Goal: Information Seeking & Learning: Learn about a topic

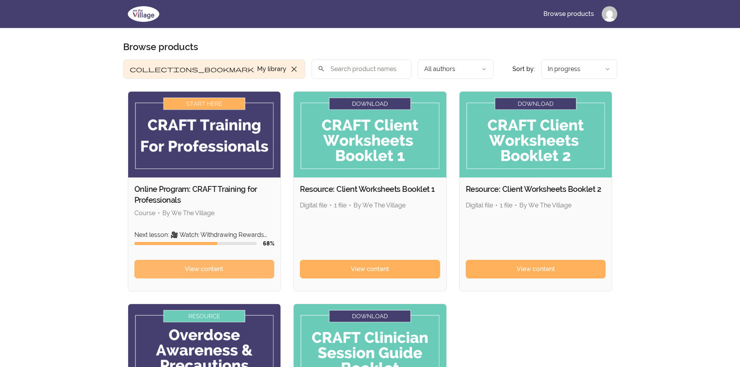
click at [185, 268] on span "View content" at bounding box center [204, 269] width 38 height 9
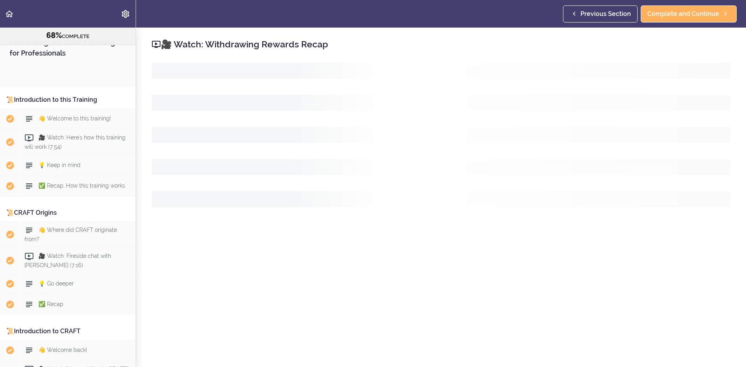
scroll to position [3885, 0]
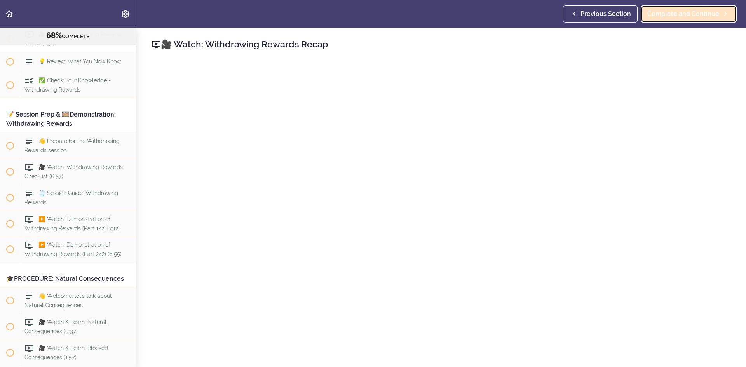
click at [717, 13] on span "Complete and Continue" at bounding box center [683, 13] width 72 height 9
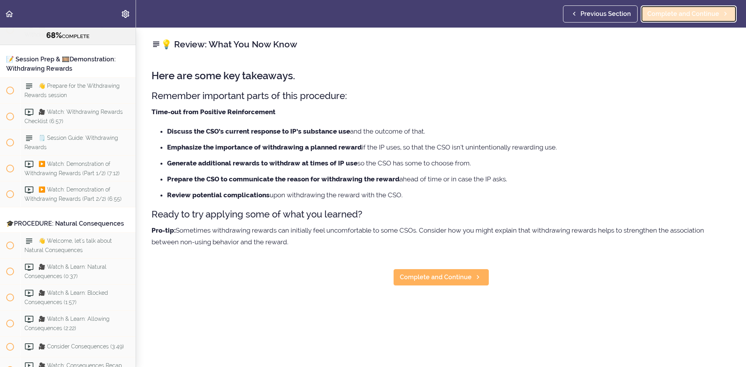
scroll to position [3950, 0]
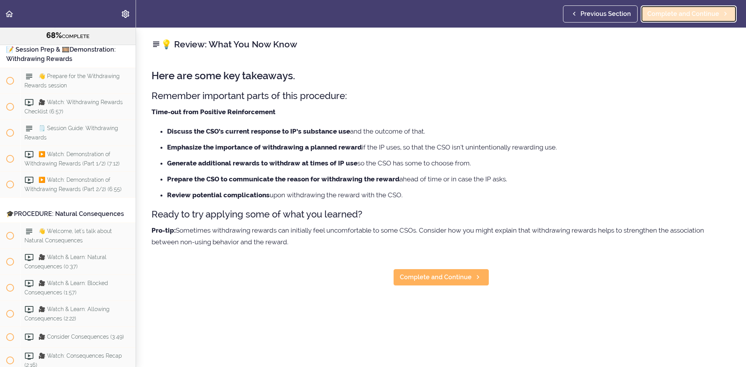
click at [683, 9] on span "Complete and Continue" at bounding box center [683, 13] width 72 height 9
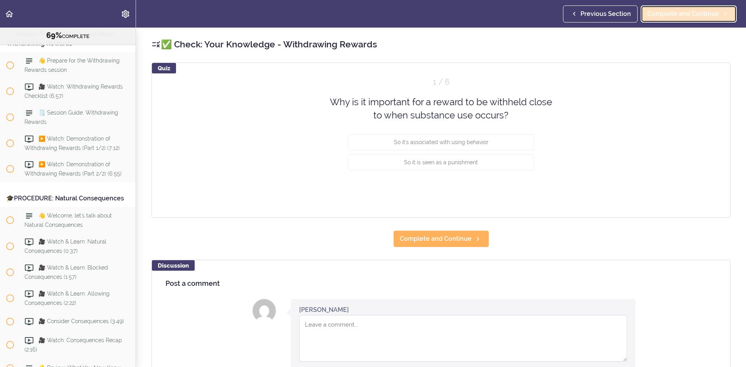
scroll to position [3970, 0]
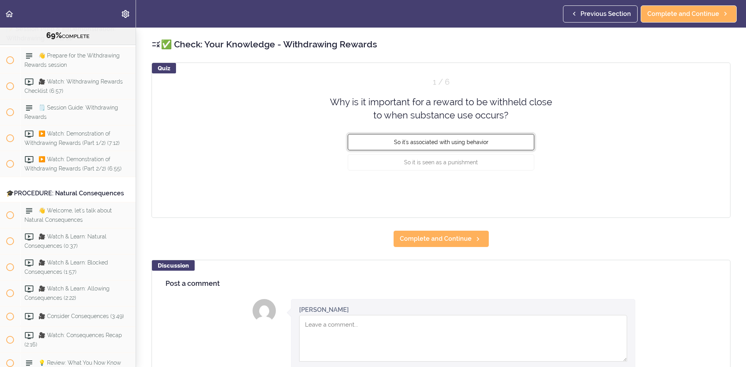
click at [358, 147] on button "So it's associated with using behavior" at bounding box center [441, 142] width 186 height 16
click at [513, 194] on button "Check" at bounding box center [518, 191] width 31 height 11
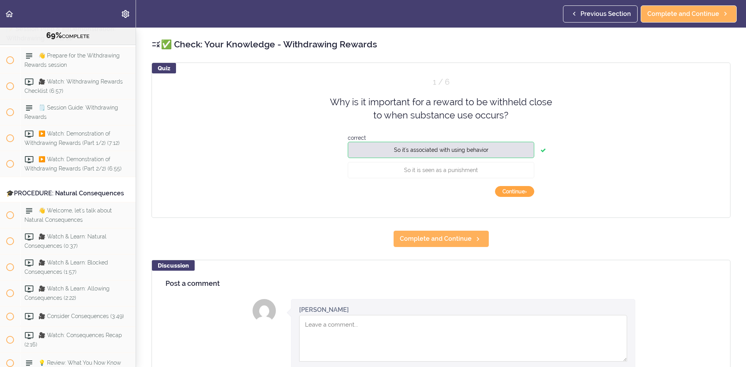
click at [505, 194] on button "Continue ›" at bounding box center [514, 191] width 39 height 11
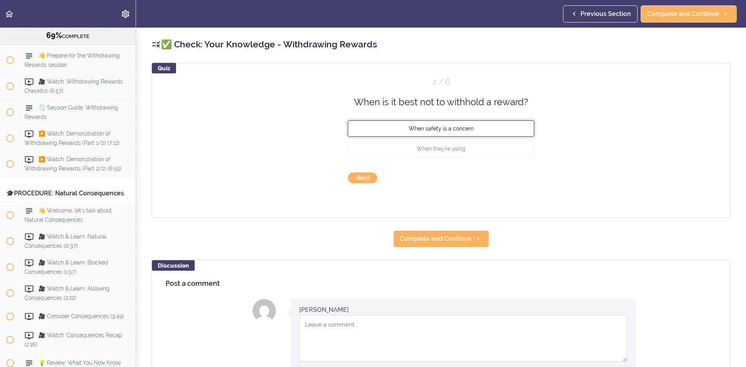
click at [366, 128] on button "When safety is a concern" at bounding box center [441, 128] width 186 height 16
click at [529, 176] on button "Check" at bounding box center [518, 177] width 31 height 11
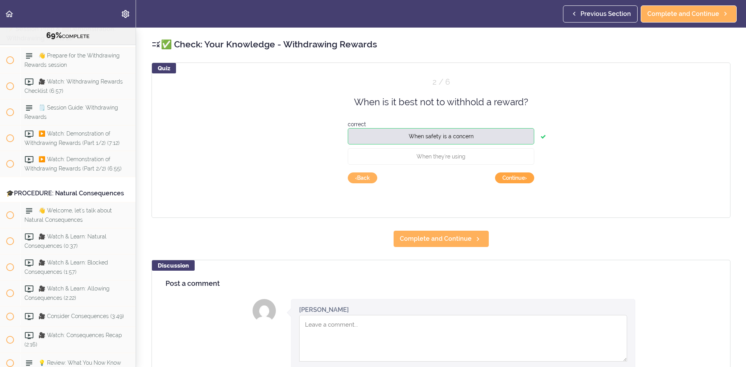
click at [502, 178] on button "Continue ›" at bounding box center [514, 177] width 39 height 11
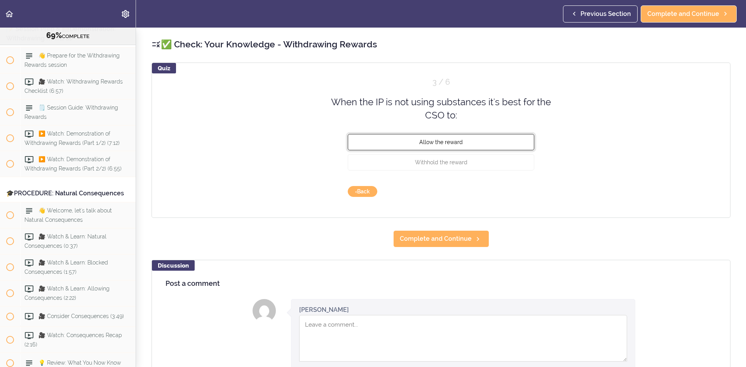
click at [407, 147] on button "Allow the reward" at bounding box center [441, 142] width 186 height 16
click at [515, 192] on button "Check" at bounding box center [518, 191] width 31 height 11
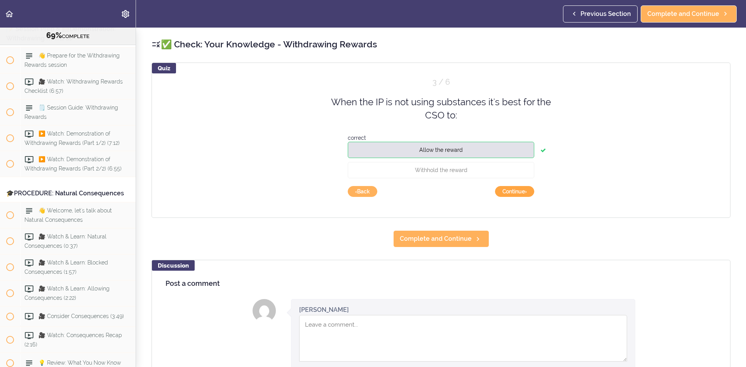
click at [501, 194] on button "Continue ›" at bounding box center [514, 191] width 39 height 11
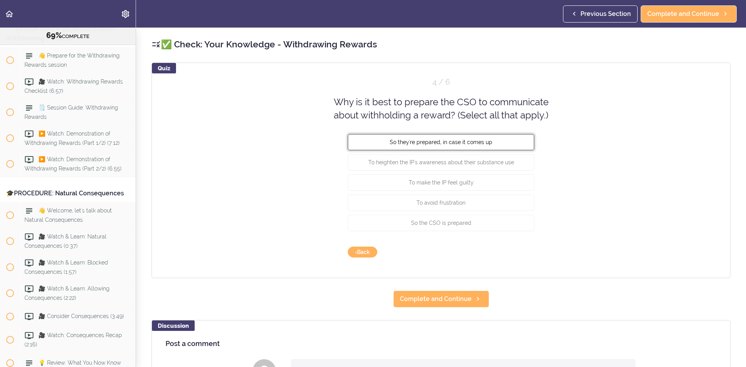
click at [354, 147] on button "So they're prepared, in case it comes up" at bounding box center [441, 142] width 186 height 16
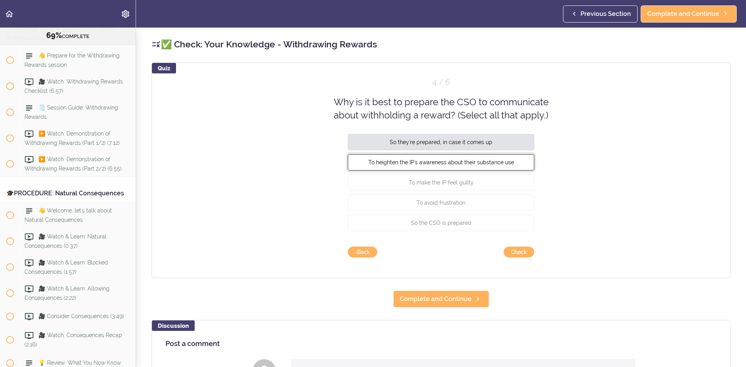
click at [348, 168] on button "To heighten the IP's awareness about their substance use" at bounding box center [441, 162] width 186 height 16
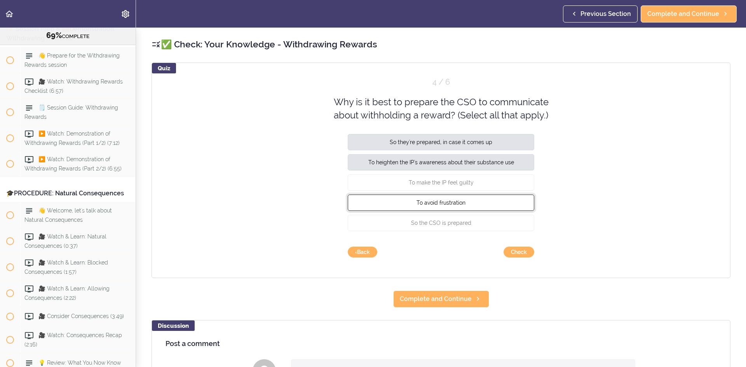
click at [359, 202] on button "To avoid frustration" at bounding box center [441, 202] width 186 height 16
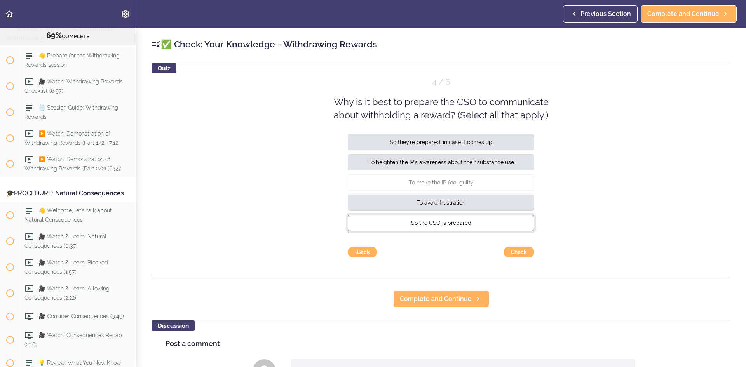
click at [376, 225] on button "So the CSO is prepared" at bounding box center [441, 222] width 186 height 16
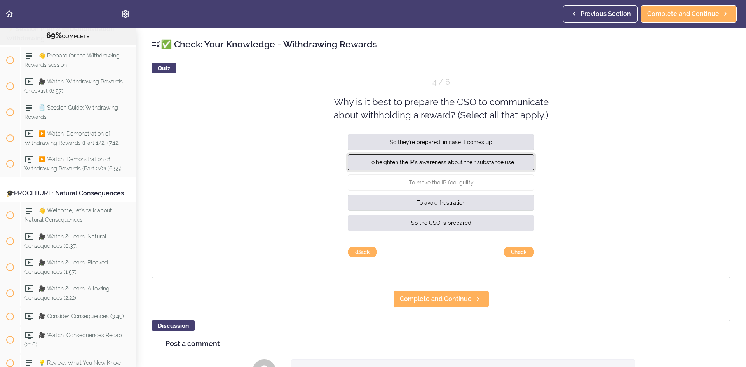
click at [360, 167] on button "To heighten the IP's awareness about their substance use" at bounding box center [441, 162] width 186 height 16
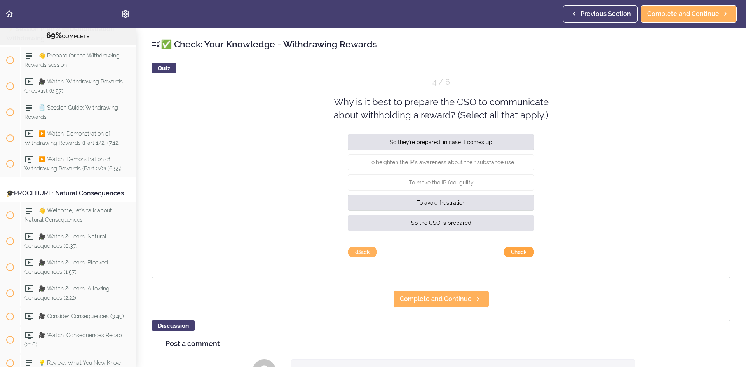
click at [509, 255] on button "Check" at bounding box center [518, 252] width 31 height 11
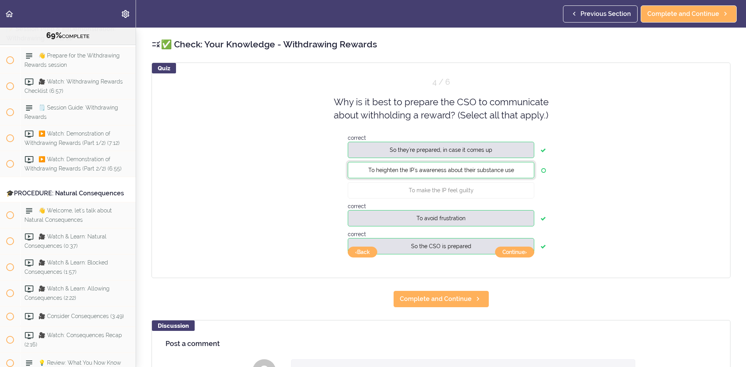
click at [390, 169] on span "To heighten the IP's awareness about their substance use" at bounding box center [441, 170] width 146 height 6
click at [359, 253] on button "‹ Back" at bounding box center [363, 252] width 30 height 11
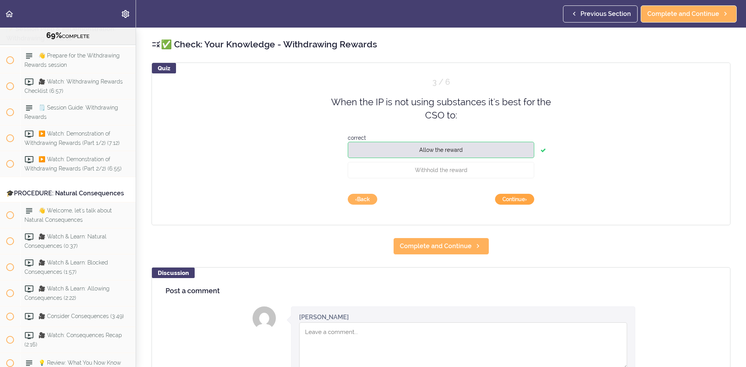
click at [513, 204] on button "Continue ›" at bounding box center [514, 199] width 39 height 11
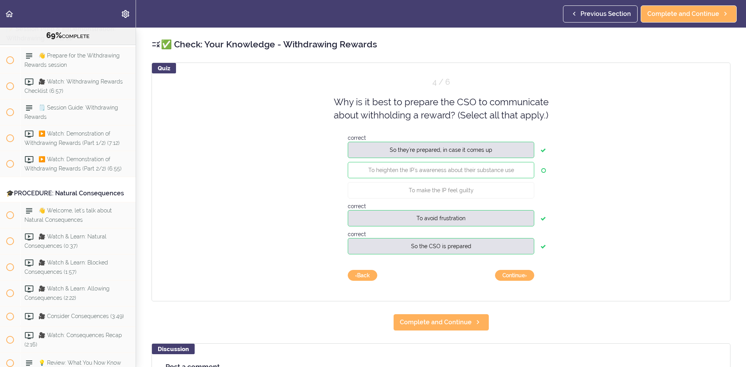
click at [67, 13] on div "✅ Check: Your Knowledge - Withdrawing Rewards" at bounding box center [77, 0] width 115 height 26
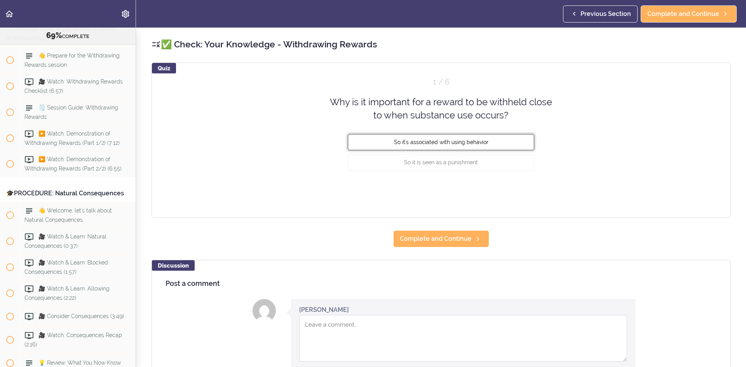
click at [382, 146] on button "So it's associated with using behavior" at bounding box center [441, 142] width 186 height 16
click at [516, 192] on button "Check" at bounding box center [518, 191] width 31 height 11
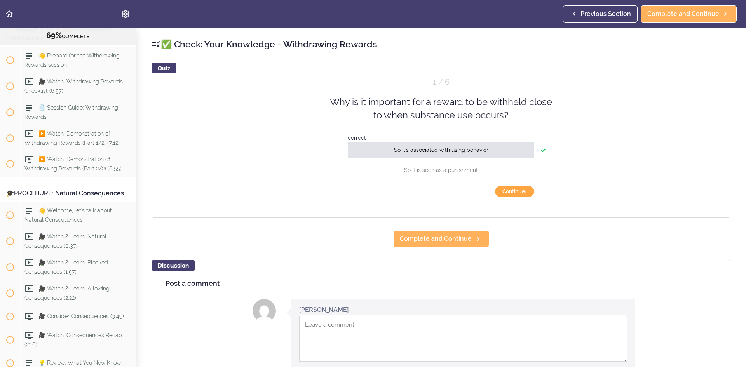
click at [501, 193] on button "Continue ›" at bounding box center [514, 191] width 39 height 11
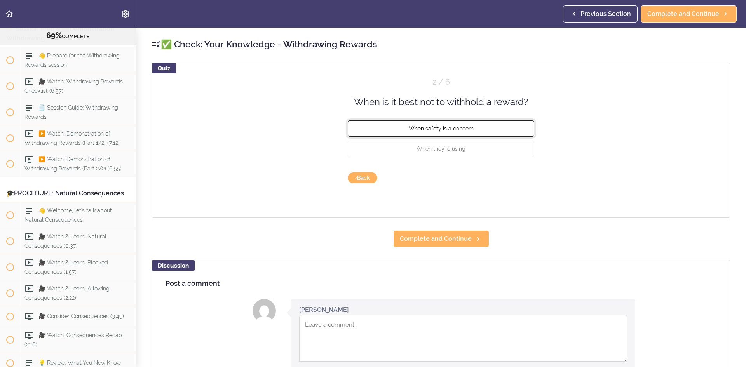
click at [363, 130] on button "When safety is a concern" at bounding box center [441, 128] width 186 height 16
click at [515, 180] on button "Check" at bounding box center [518, 177] width 31 height 11
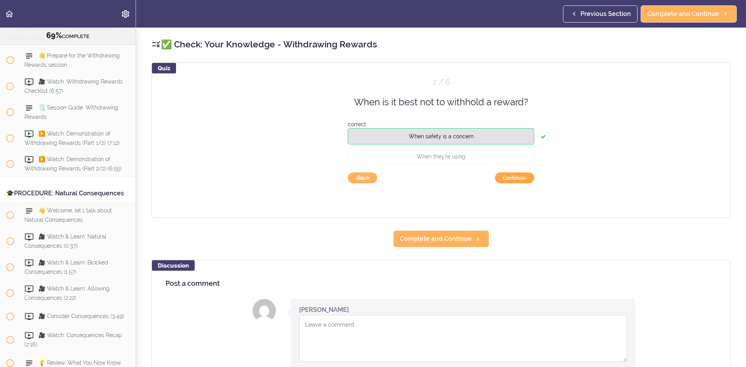
click at [498, 181] on button "Continue ›" at bounding box center [514, 177] width 39 height 11
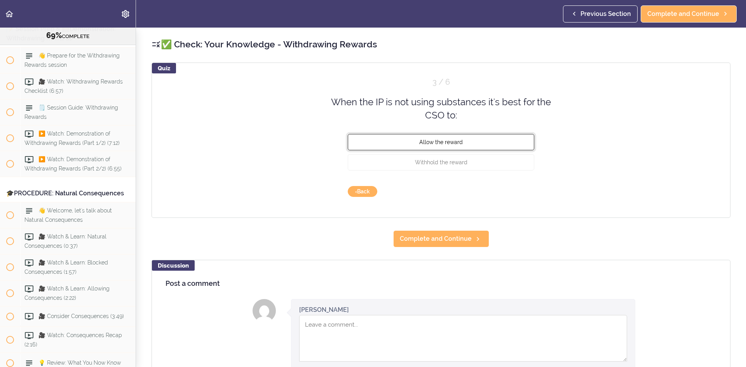
click at [409, 146] on button "Allow the reward" at bounding box center [441, 142] width 186 height 16
click at [507, 193] on button "Check" at bounding box center [518, 191] width 31 height 11
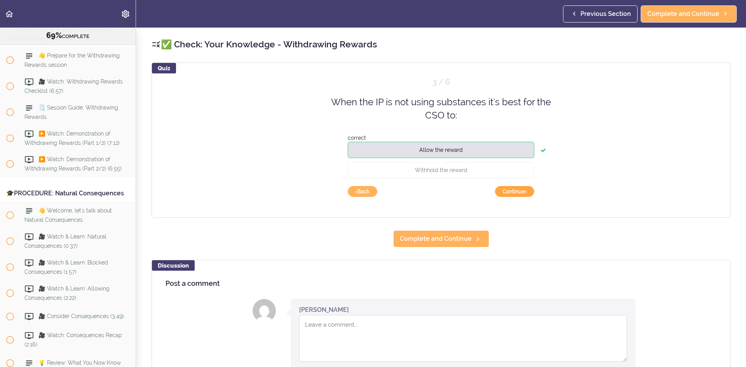
click at [506, 194] on button "Continue ›" at bounding box center [514, 191] width 39 height 11
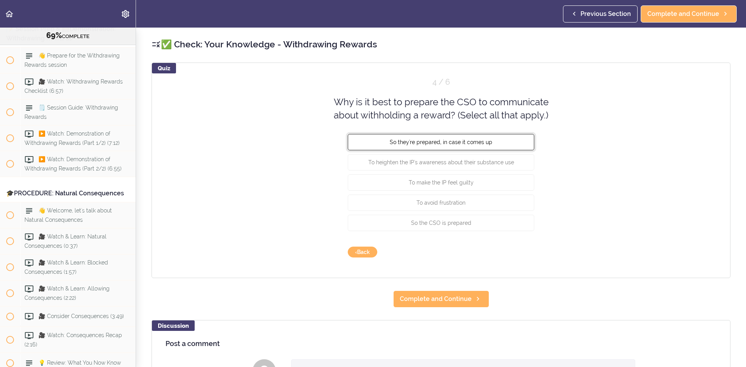
click at [362, 148] on button "So they're prepared, in case it comes up" at bounding box center [441, 142] width 186 height 16
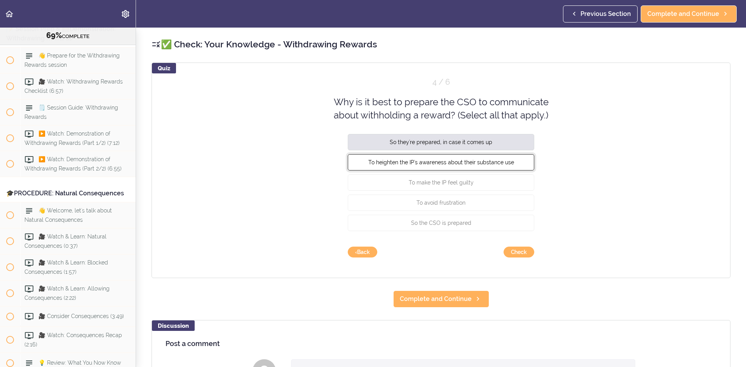
click at [356, 162] on button "To heighten the IP's awareness about their substance use" at bounding box center [441, 162] width 186 height 16
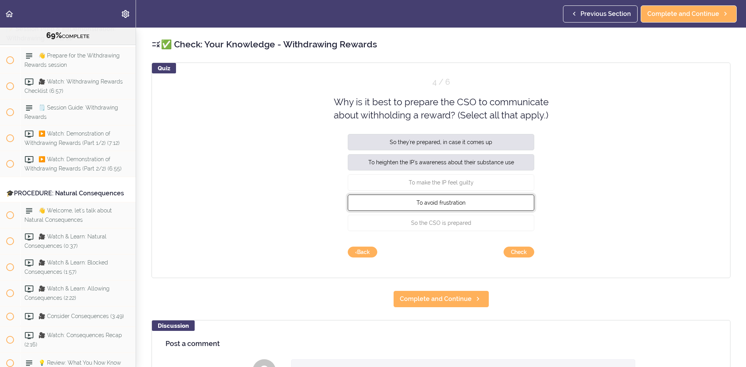
click at [363, 204] on button "To avoid frustration" at bounding box center [441, 202] width 186 height 16
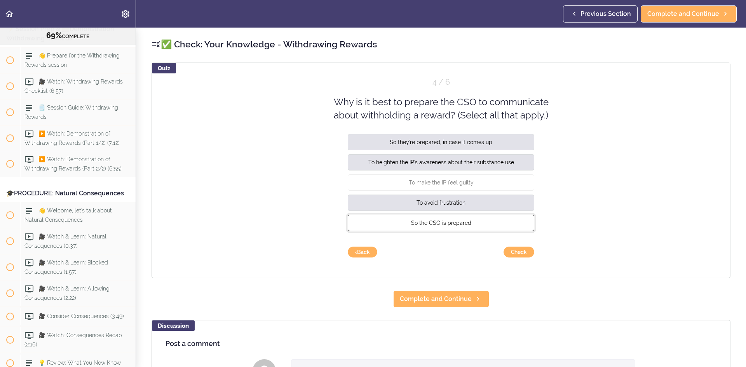
click at [366, 227] on button "So the CSO is prepared" at bounding box center [441, 222] width 186 height 16
click at [515, 254] on button "Check" at bounding box center [518, 252] width 31 height 11
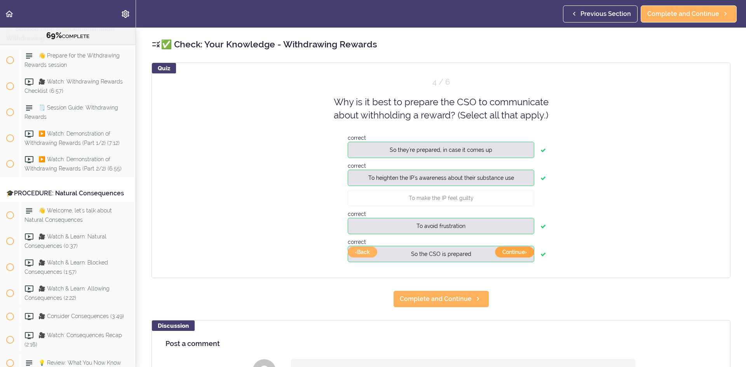
click at [506, 253] on button "Continue ›" at bounding box center [514, 252] width 39 height 11
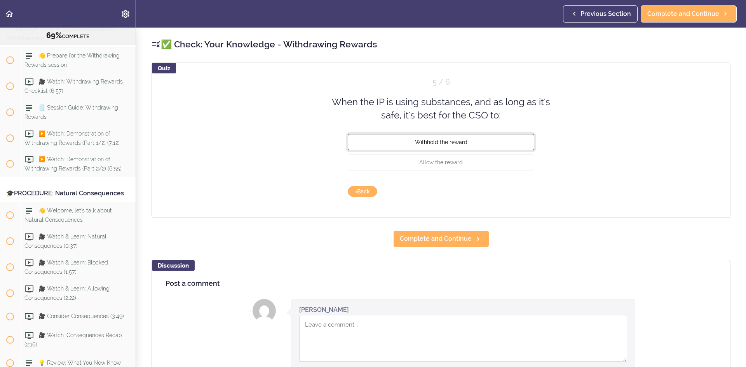
click at [408, 139] on button "Withhold the reward" at bounding box center [441, 142] width 186 height 16
click at [507, 192] on button "Check" at bounding box center [518, 191] width 31 height 11
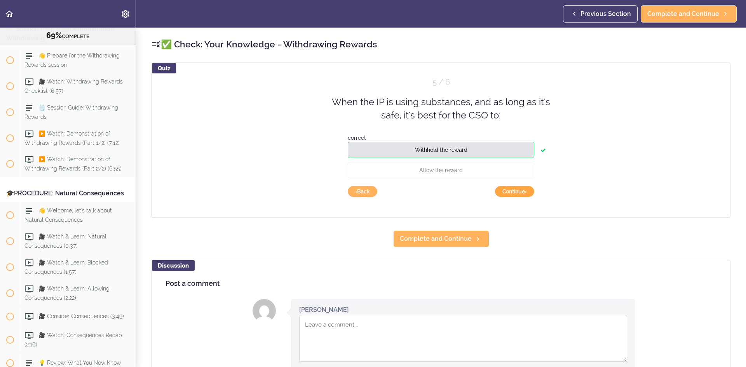
click at [495, 191] on button "Continue ›" at bounding box center [514, 191] width 39 height 11
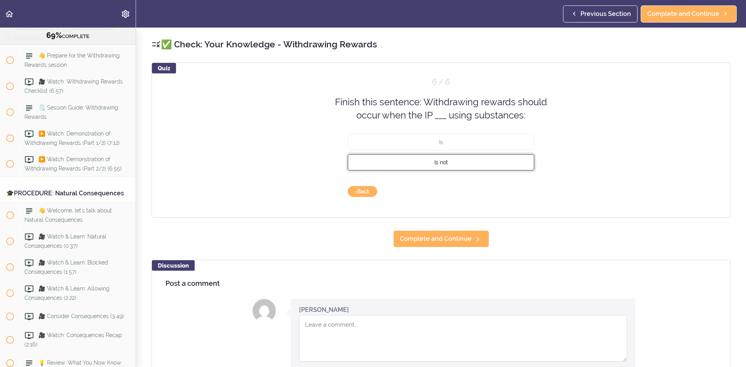
click at [402, 168] on button "Is not" at bounding box center [441, 162] width 186 height 16
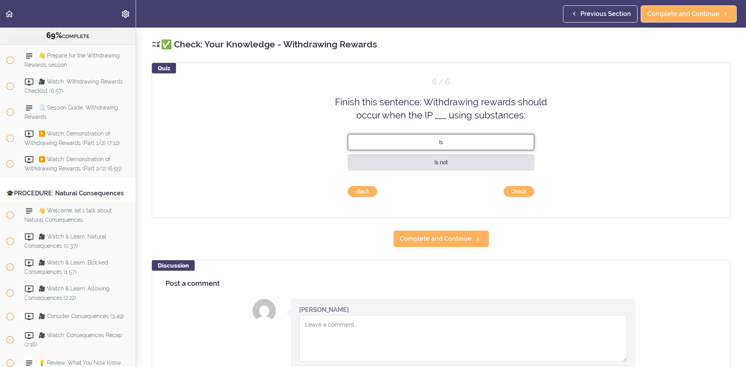
click at [390, 143] on button "Is" at bounding box center [441, 142] width 186 height 16
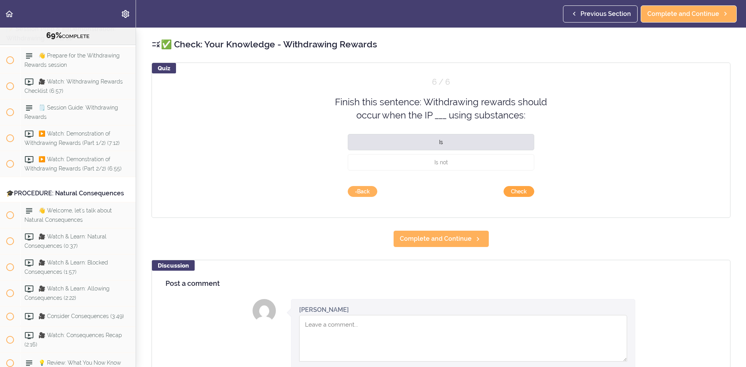
click at [516, 192] on button "Check" at bounding box center [518, 191] width 31 height 11
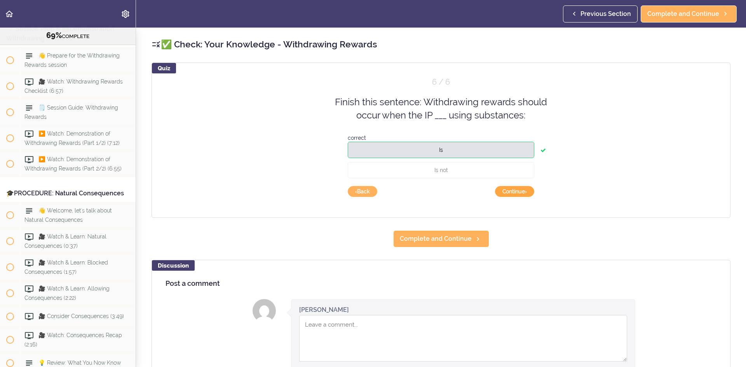
click at [496, 195] on button "Continue ›" at bounding box center [514, 191] width 39 height 11
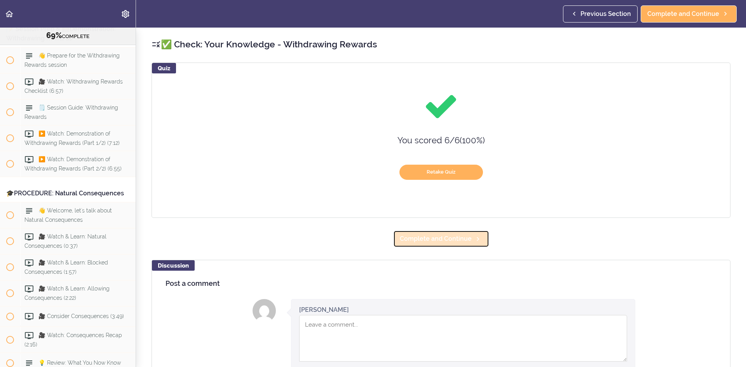
click at [433, 244] on span "Complete and Continue" at bounding box center [436, 238] width 72 height 9
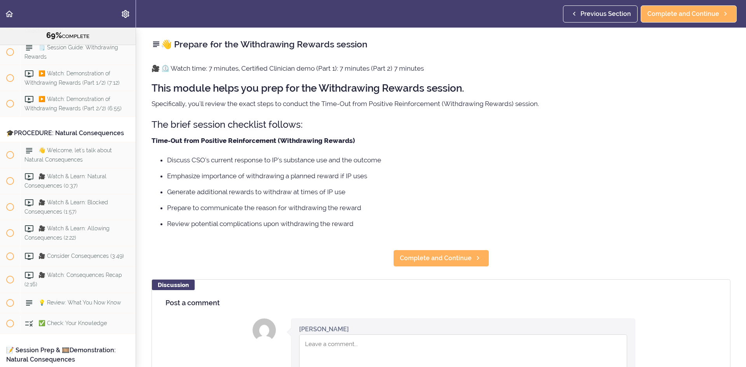
scroll to position [4031, 0]
click at [426, 264] on link "Complete and Continue" at bounding box center [441, 258] width 96 height 17
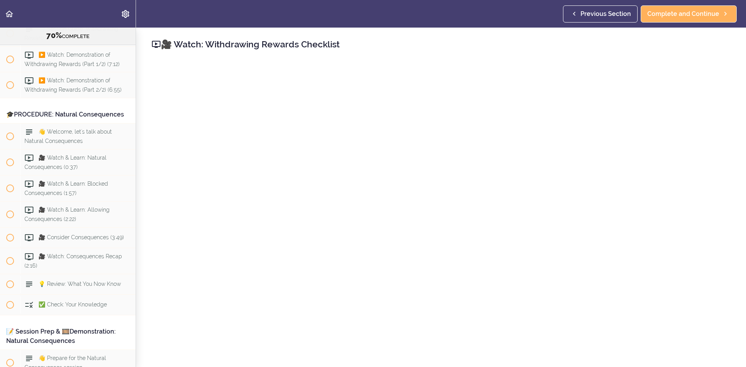
scroll to position [4057, 0]
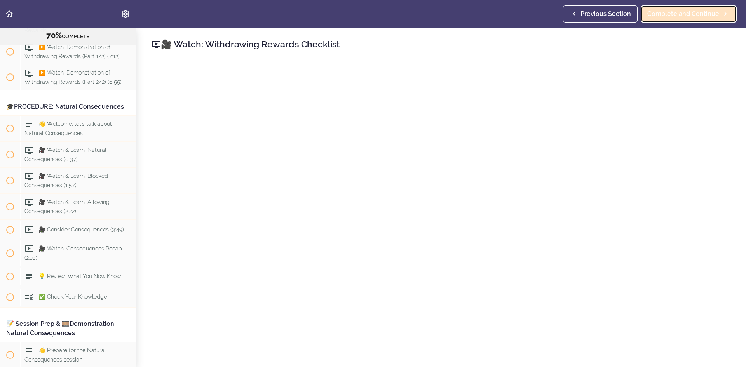
click at [716, 14] on span "Complete and Continue" at bounding box center [683, 13] width 72 height 9
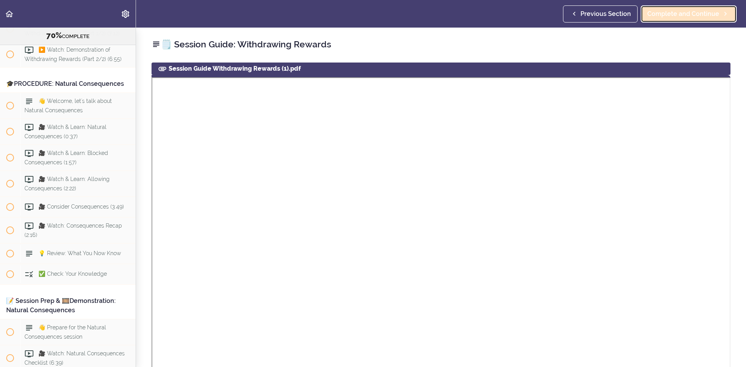
scroll to position [4083, 0]
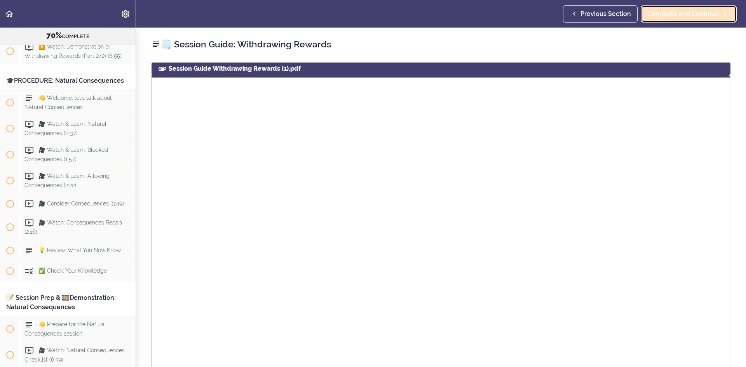
click at [683, 10] on span "Complete and Continue" at bounding box center [683, 13] width 72 height 9
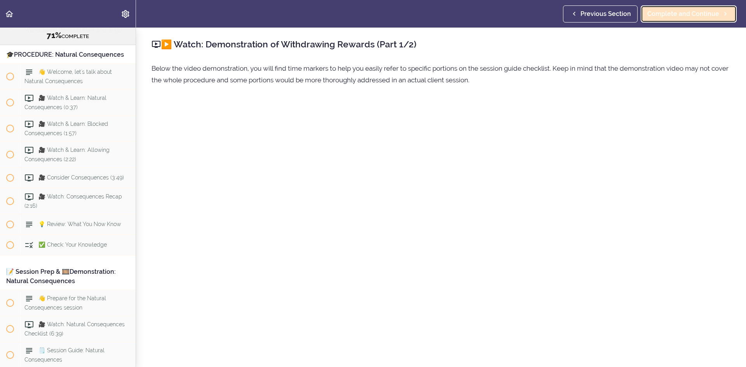
click at [699, 10] on span "Complete and Continue" at bounding box center [683, 13] width 72 height 9
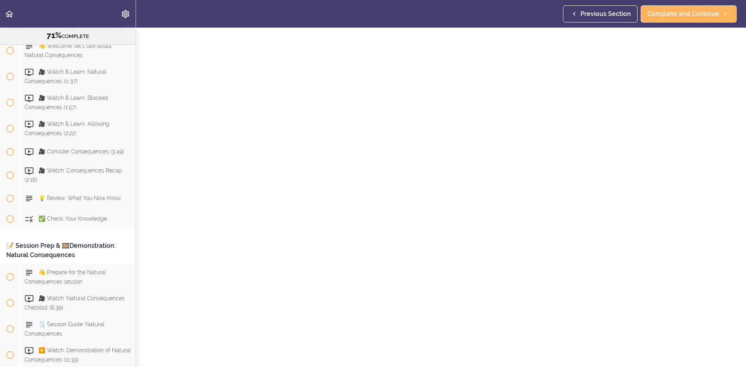
scroll to position [78, 0]
click at [670, 20] on link "Complete and Continue" at bounding box center [689, 13] width 96 height 17
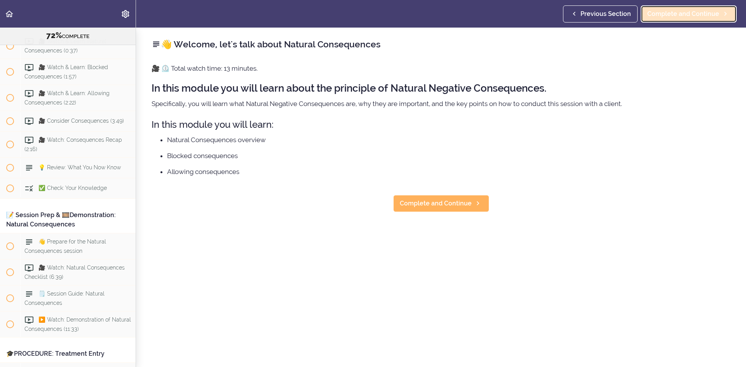
scroll to position [4186, 0]
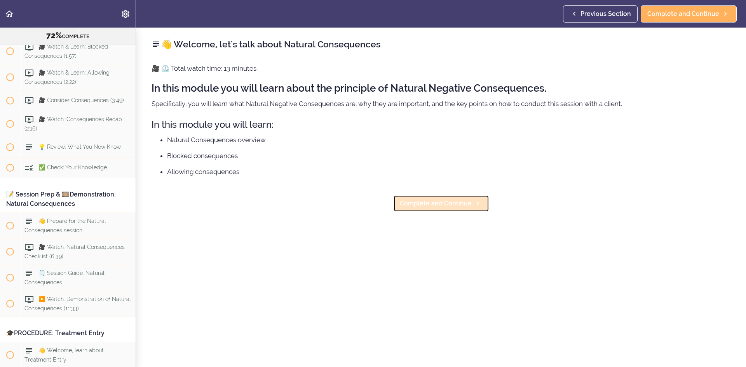
click at [463, 200] on span "Complete and Continue" at bounding box center [436, 203] width 72 height 9
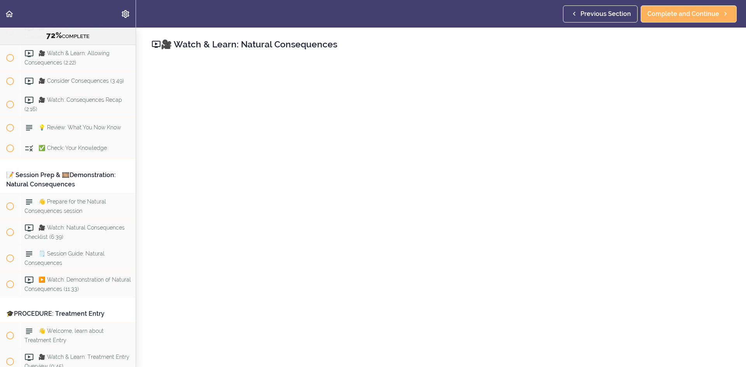
scroll to position [4212, 0]
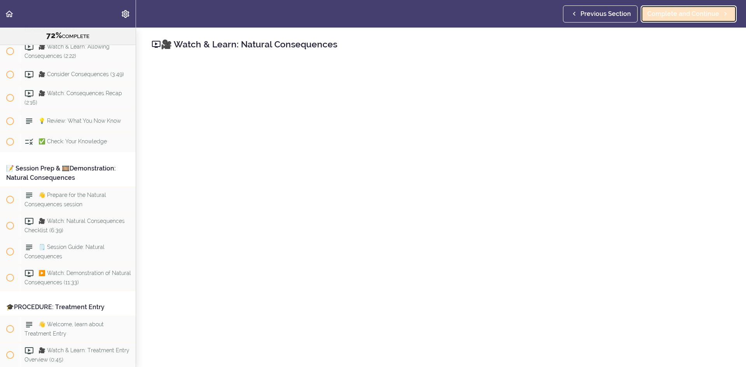
click at [714, 11] on span "Complete and Continue" at bounding box center [683, 13] width 72 height 9
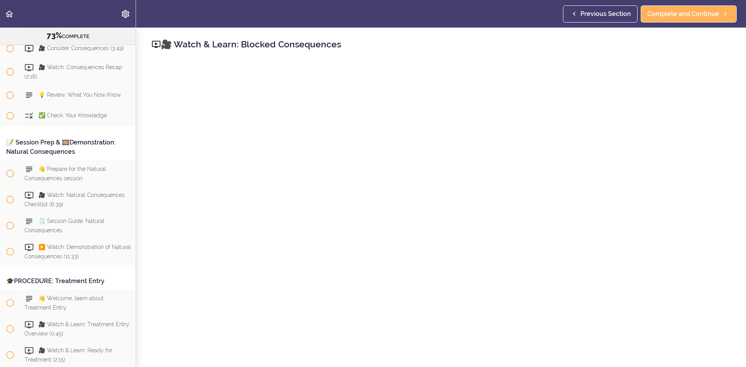
scroll to position [39, 0]
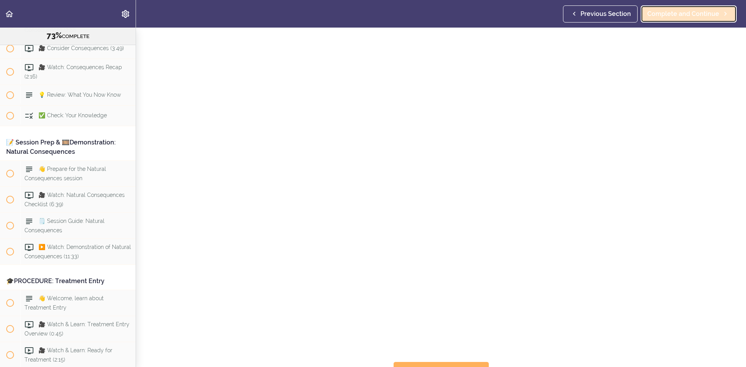
click at [679, 19] on link "Complete and Continue" at bounding box center [689, 13] width 96 height 17
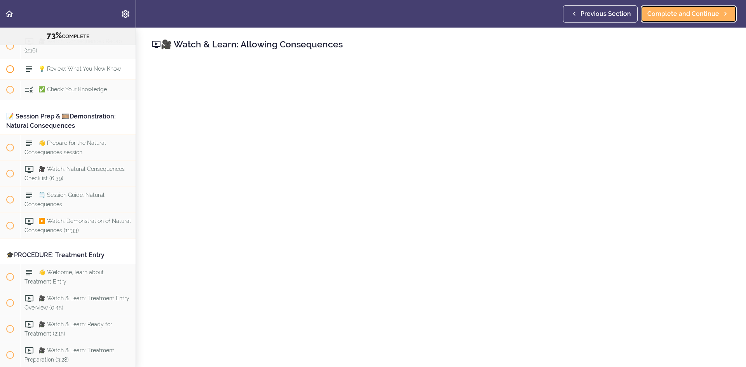
scroll to position [4226, 0]
